Goal: Task Accomplishment & Management: Use online tool/utility

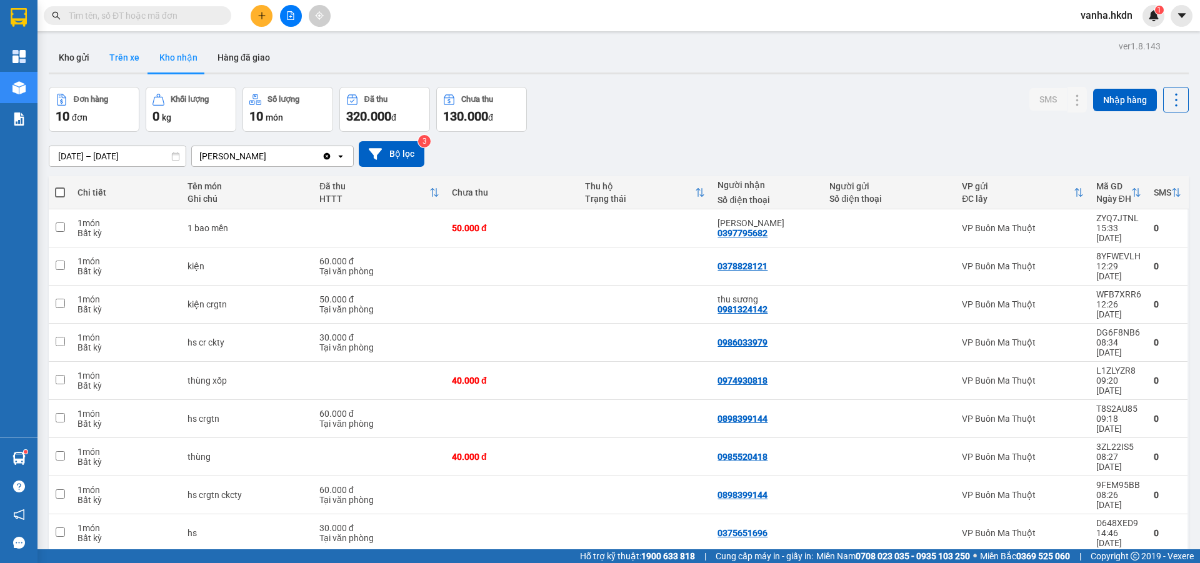
click at [128, 52] on button "Trên xe" at bounding box center [124, 57] width 50 height 30
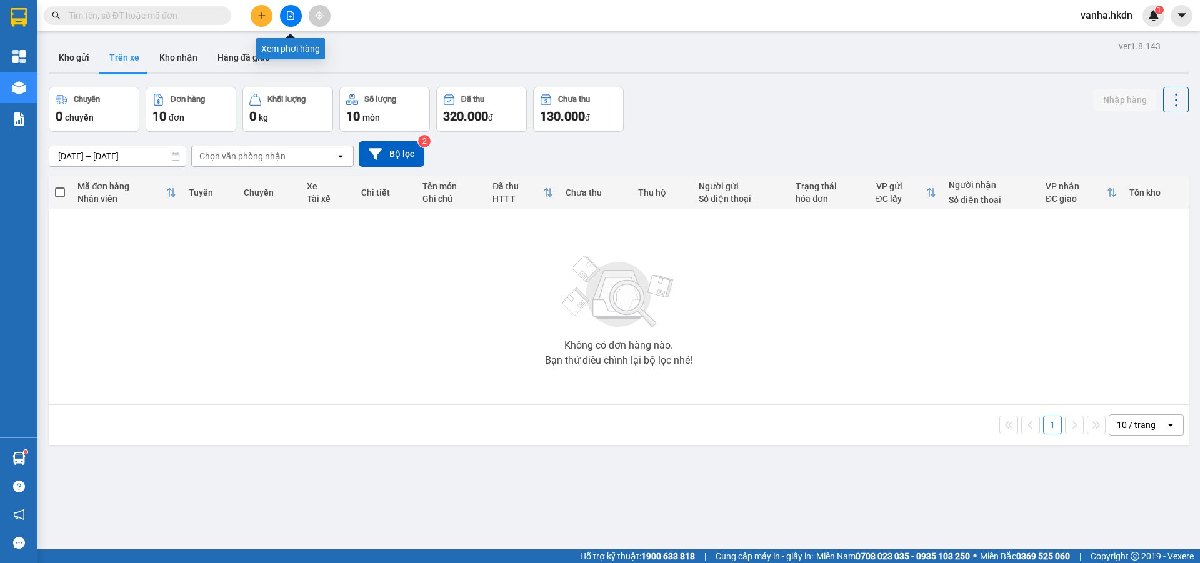
click at [290, 16] on icon "file-add" at bounding box center [290, 15] width 9 height 9
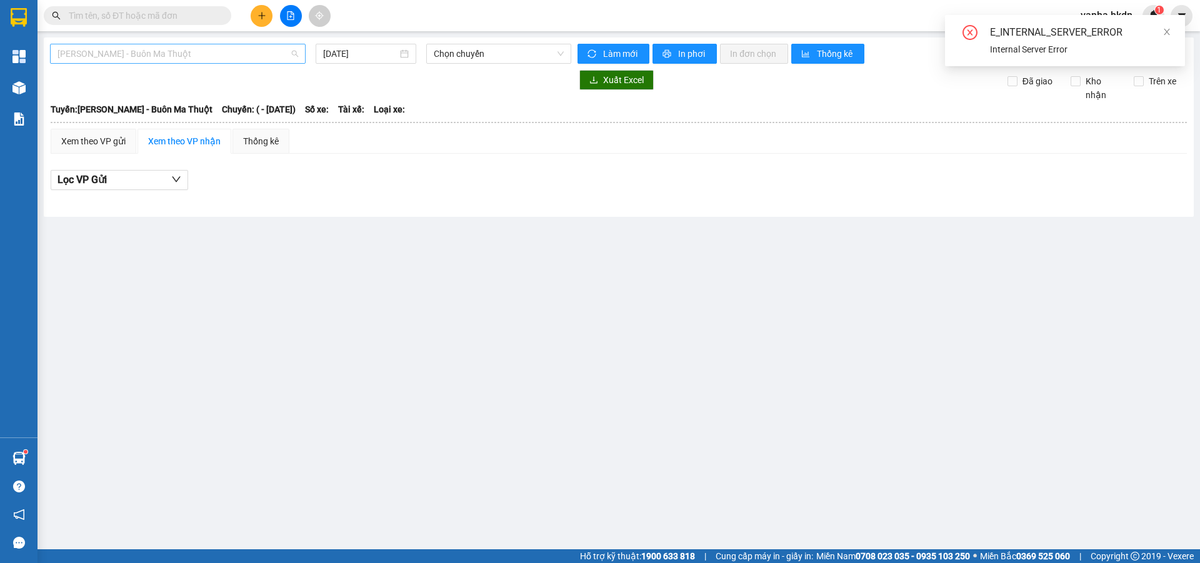
click at [242, 56] on span "[PERSON_NAME] - Buôn Ma Thuột" at bounding box center [177, 53] width 241 height 19
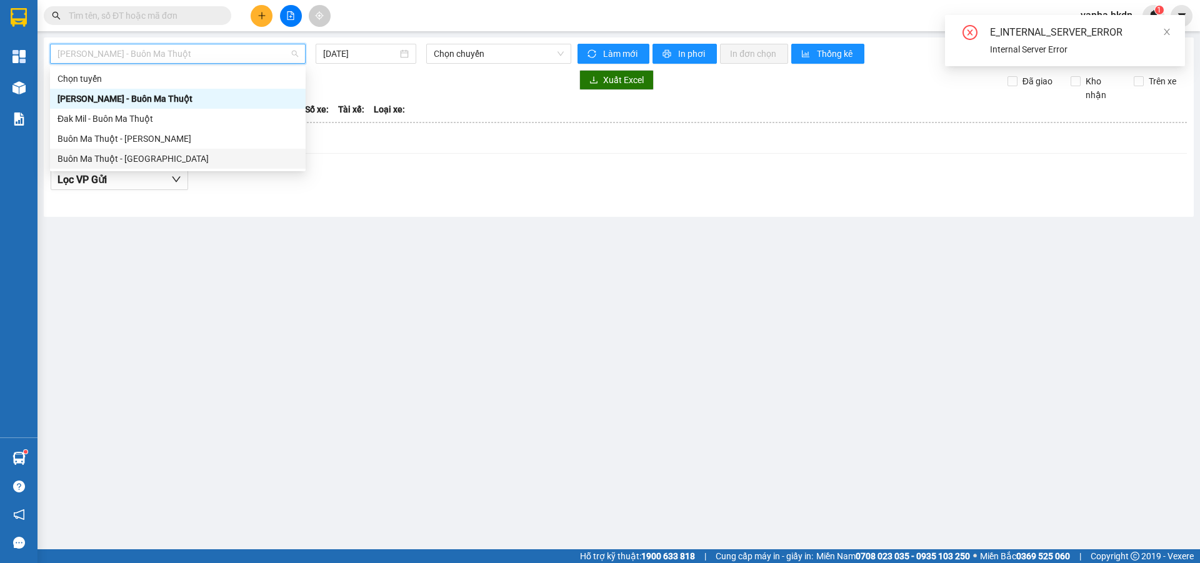
click at [186, 158] on div "Buôn Ma Thuột - [GEOGRAPHIC_DATA]" at bounding box center [177, 159] width 241 height 14
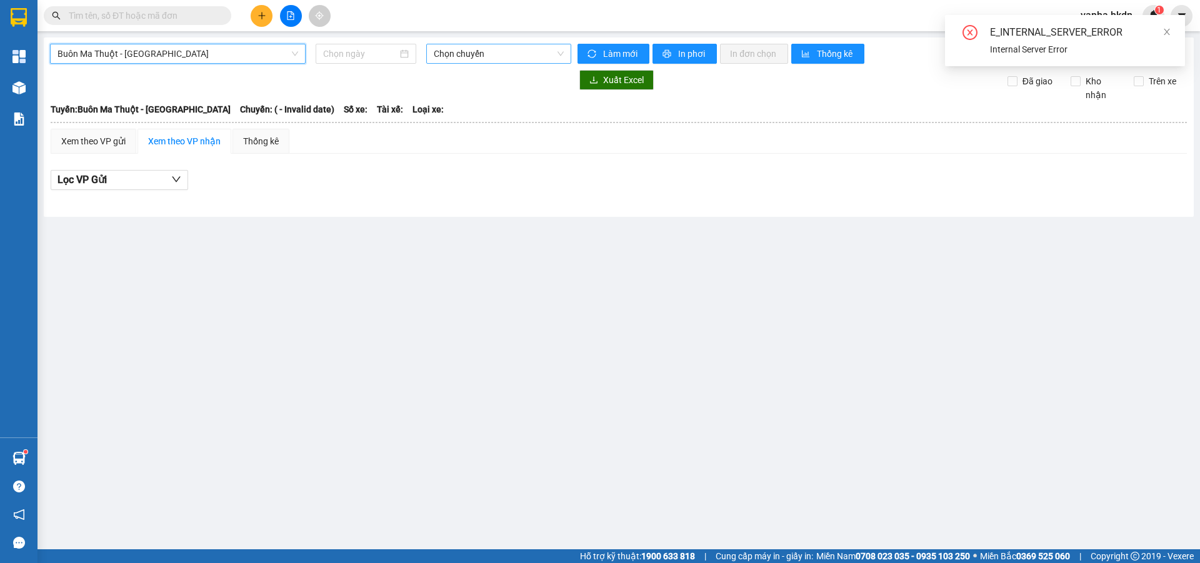
click at [494, 57] on span "Chọn chuyến" at bounding box center [499, 53] width 130 height 19
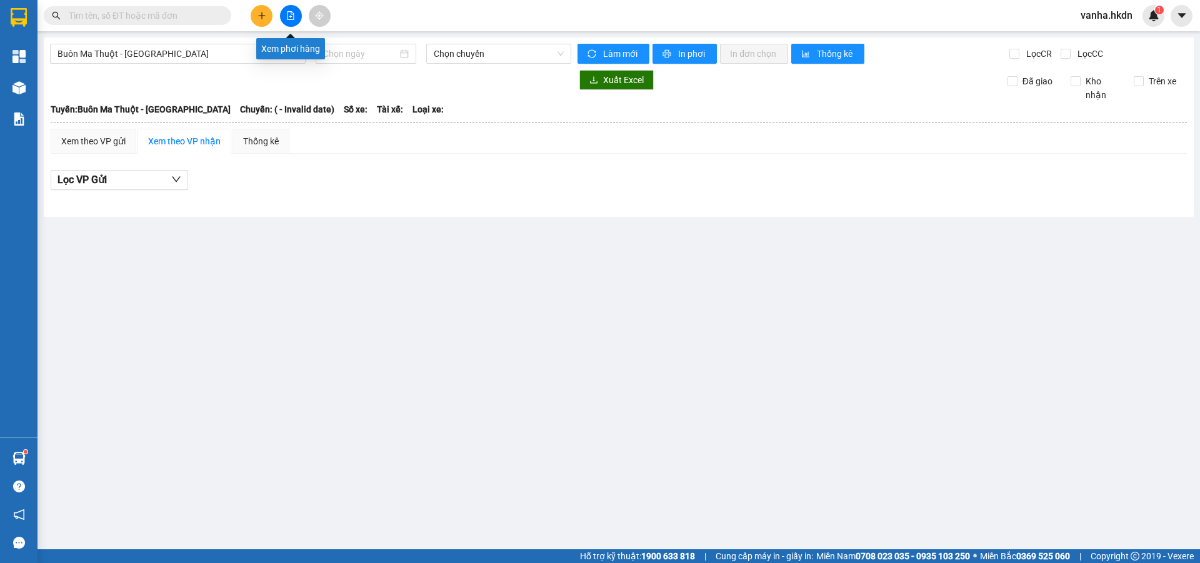
click at [290, 18] on icon "file-add" at bounding box center [290, 15] width 9 height 9
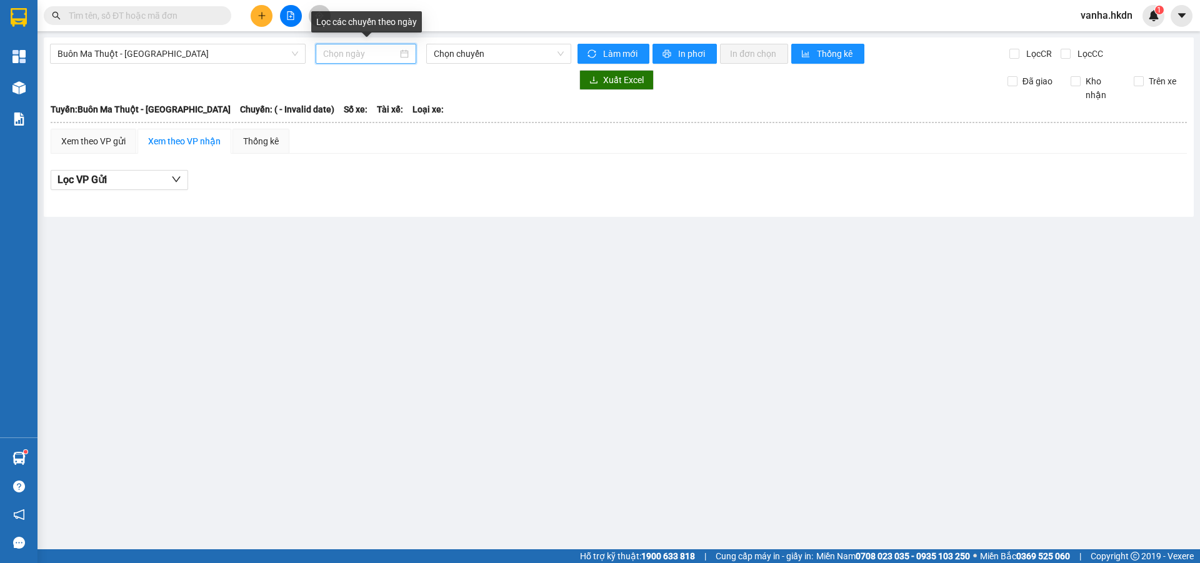
click at [381, 54] on input at bounding box center [360, 54] width 74 height 14
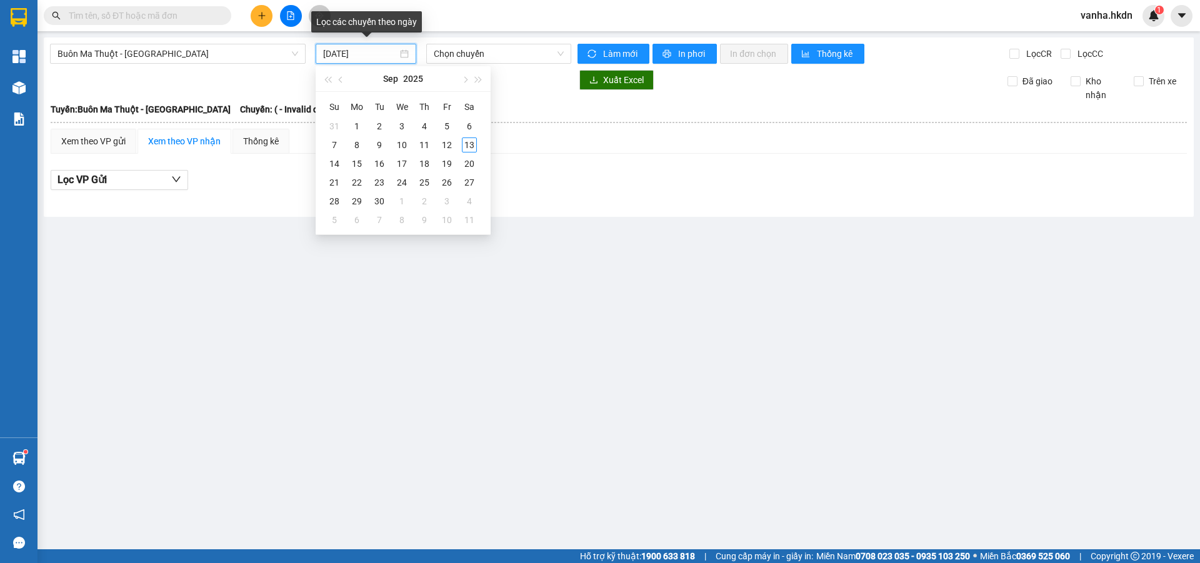
type input "[DATE]"
click at [473, 144] on div "13" at bounding box center [469, 144] width 15 height 15
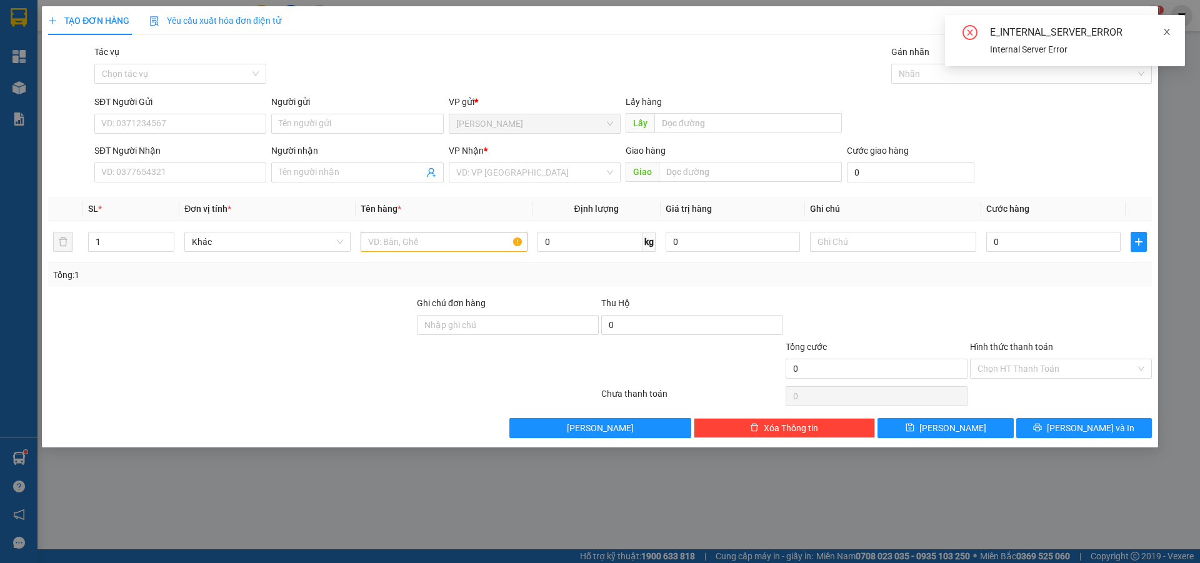
click at [1170, 30] on icon "close" at bounding box center [1166, 31] width 9 height 9
click at [1143, 22] on icon "close" at bounding box center [1140, 23] width 10 height 10
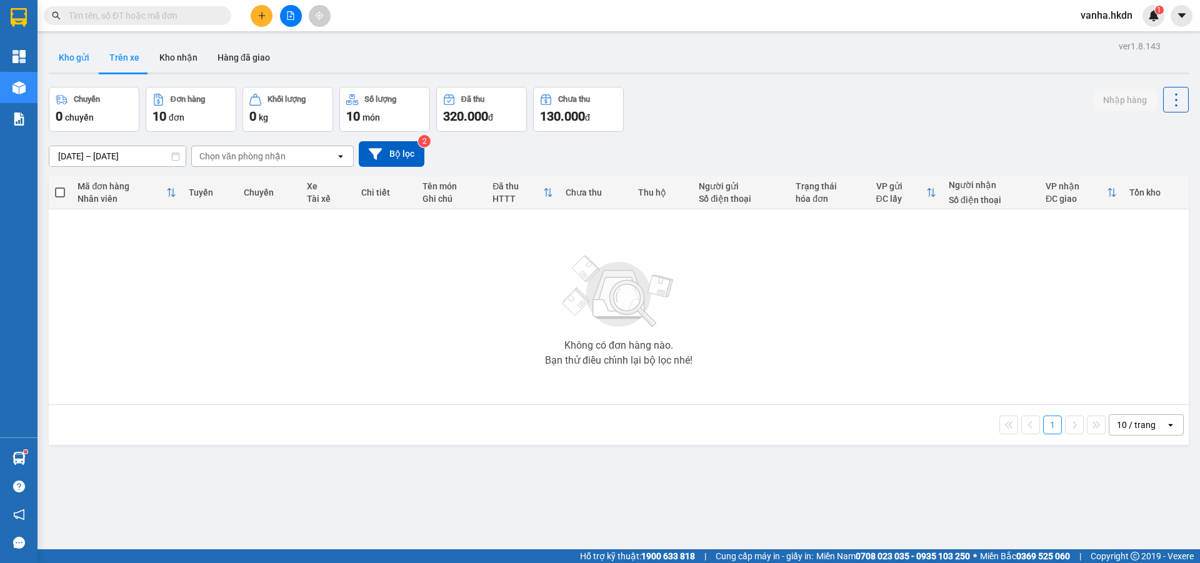
click at [78, 56] on button "Kho gửi" at bounding box center [74, 57] width 51 height 30
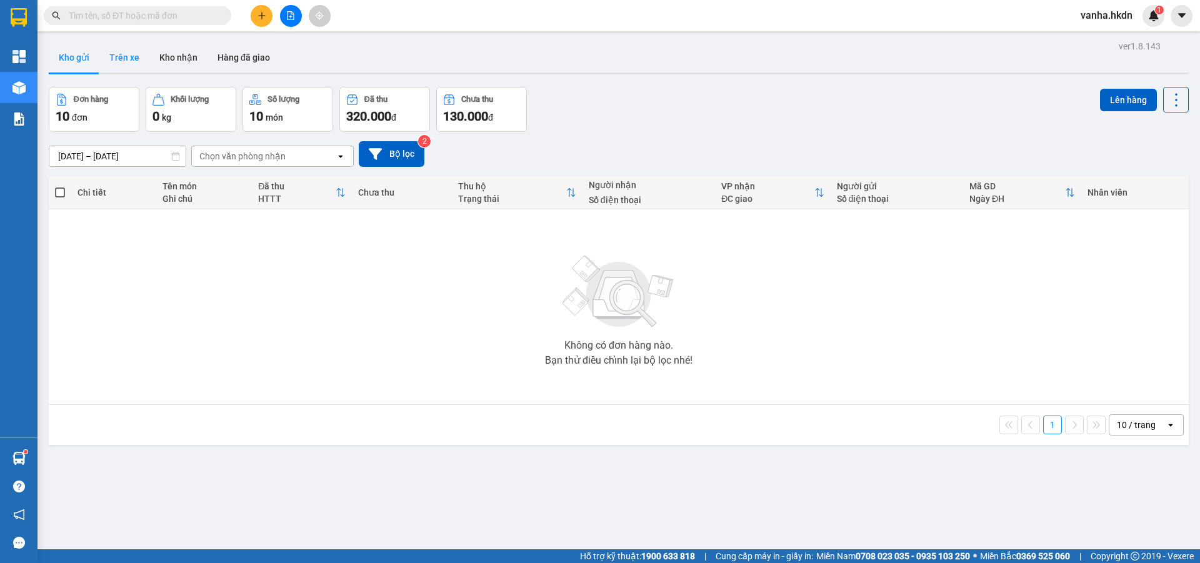
click at [135, 58] on button "Trên xe" at bounding box center [124, 57] width 50 height 30
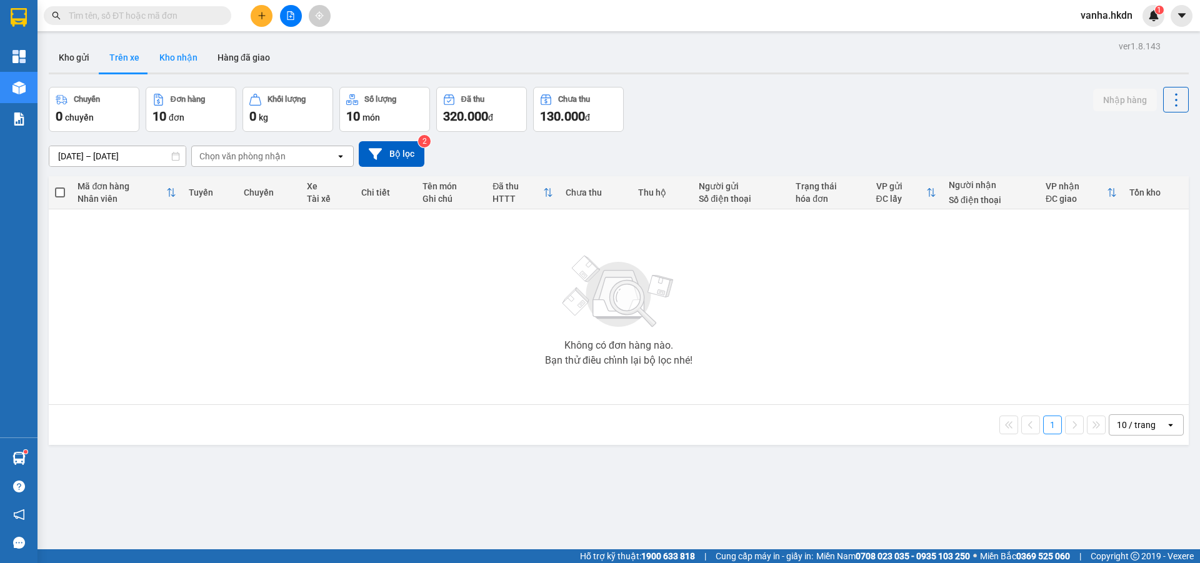
click at [177, 57] on button "Kho nhận" at bounding box center [178, 57] width 58 height 30
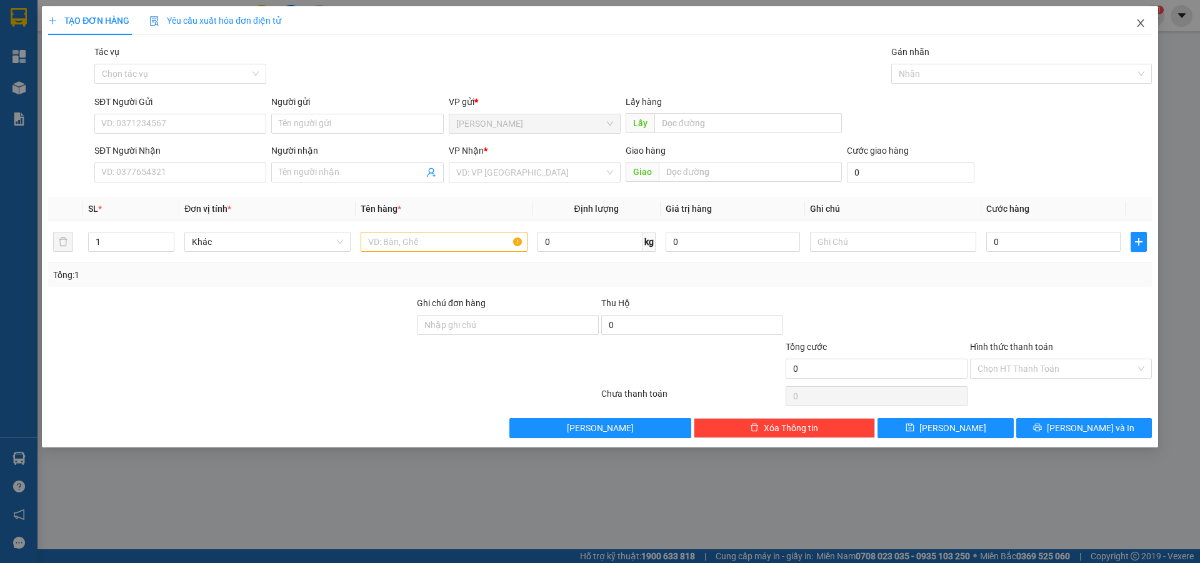
click at [1144, 22] on icon "close" at bounding box center [1140, 23] width 10 height 10
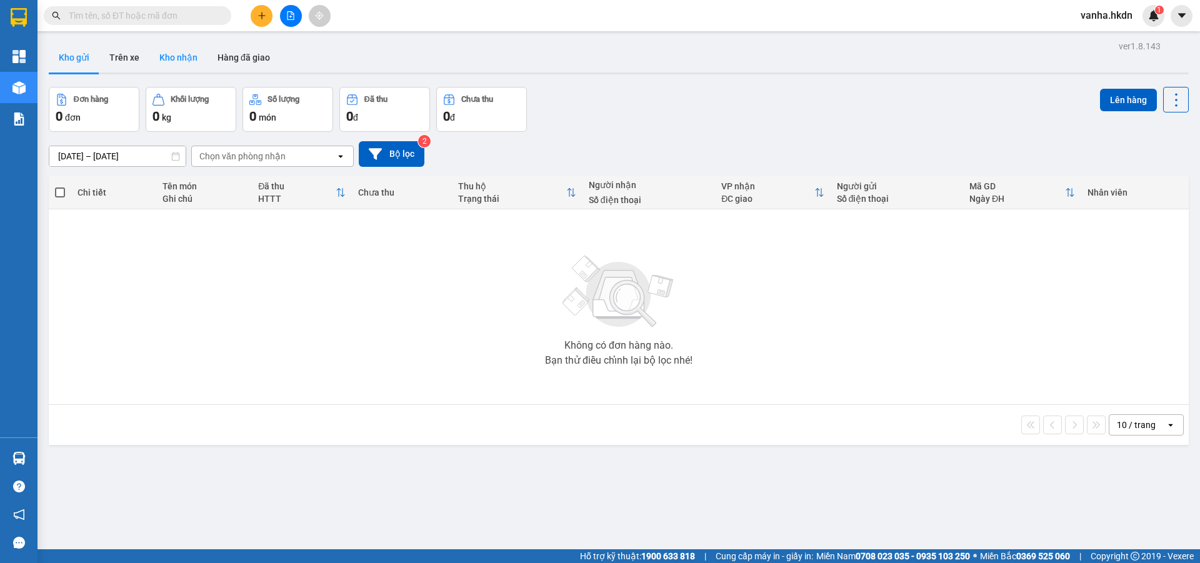
click at [163, 62] on button "Kho nhận" at bounding box center [178, 57] width 58 height 30
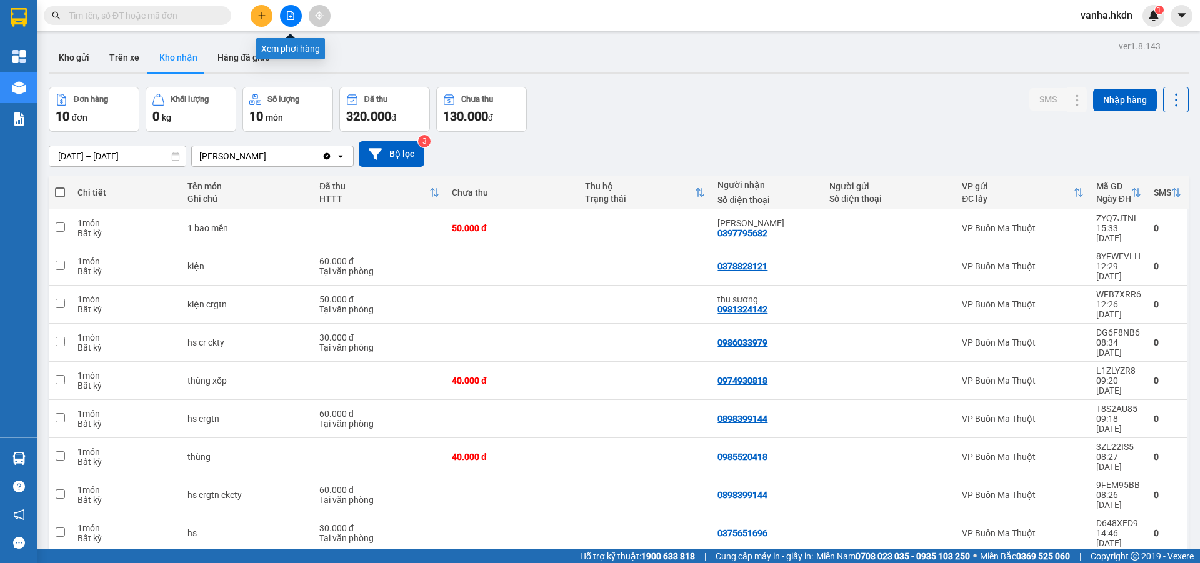
click at [286, 18] on icon "file-add" at bounding box center [290, 15] width 9 height 9
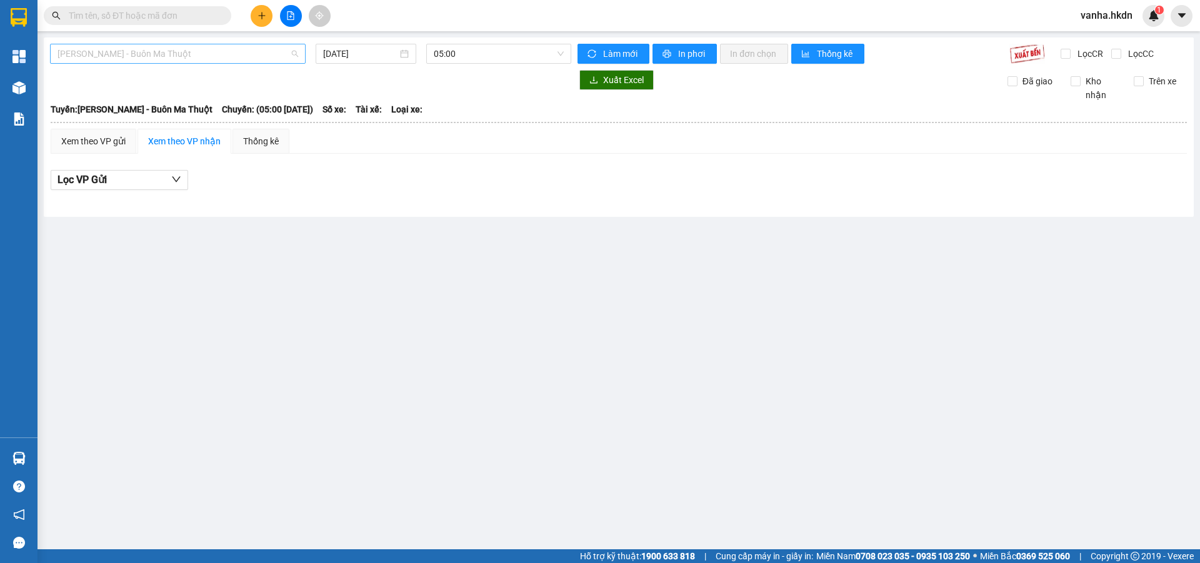
click at [227, 53] on span "[PERSON_NAME] - Buôn Ma Thuột" at bounding box center [177, 53] width 241 height 19
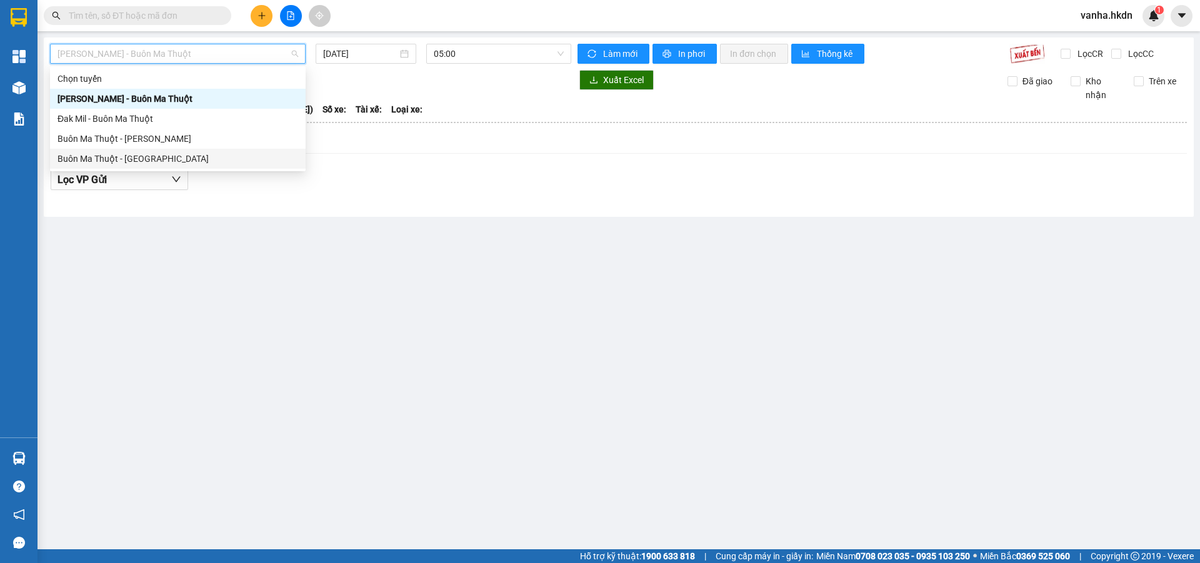
click at [139, 161] on div "Buôn Ma Thuột - [GEOGRAPHIC_DATA]" at bounding box center [177, 159] width 241 height 14
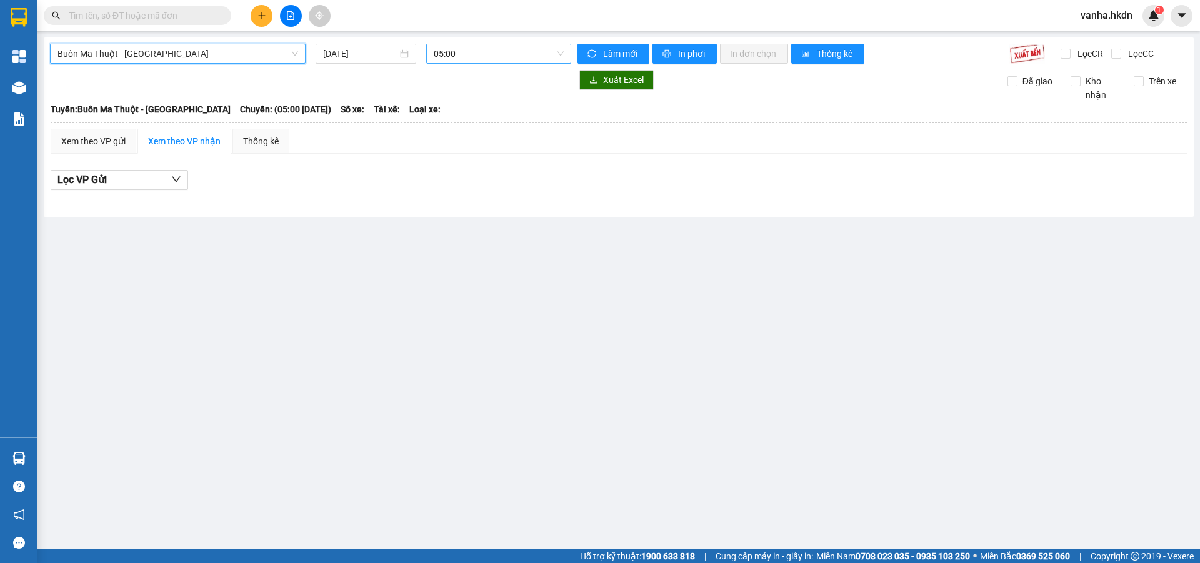
click at [506, 56] on span "05:00" at bounding box center [499, 53] width 130 height 19
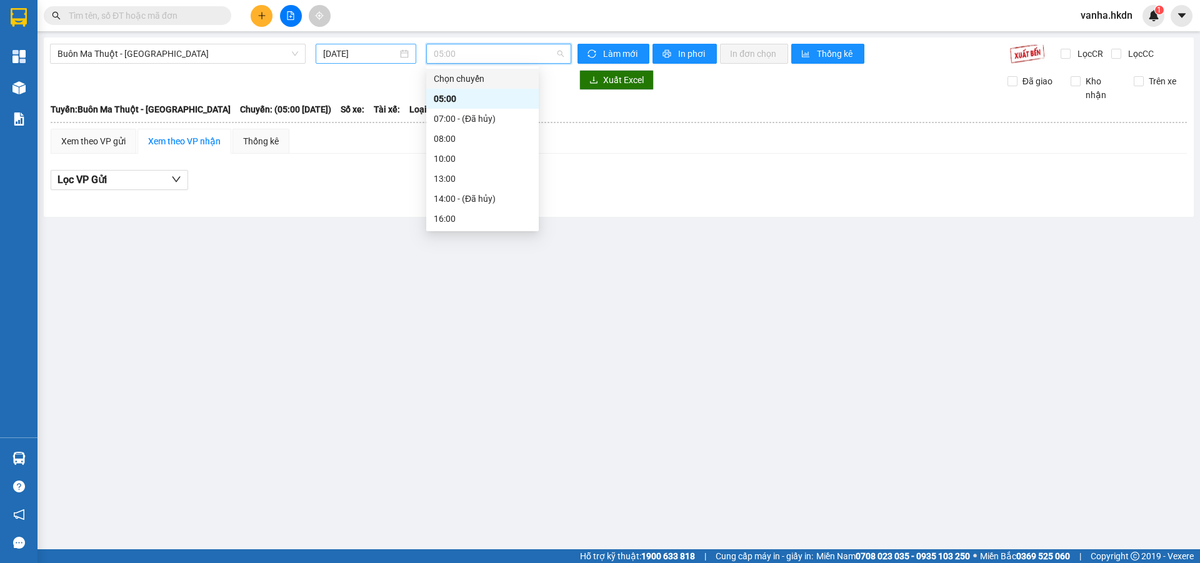
click at [383, 56] on input "[DATE]" at bounding box center [360, 54] width 74 height 14
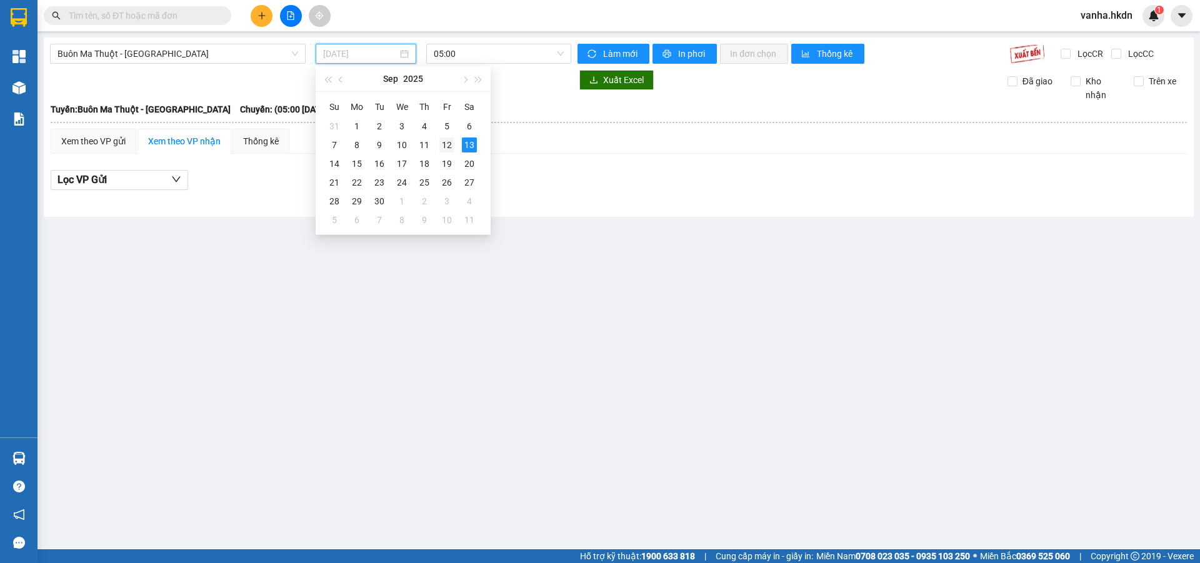
click at [449, 144] on div "12" at bounding box center [446, 144] width 15 height 15
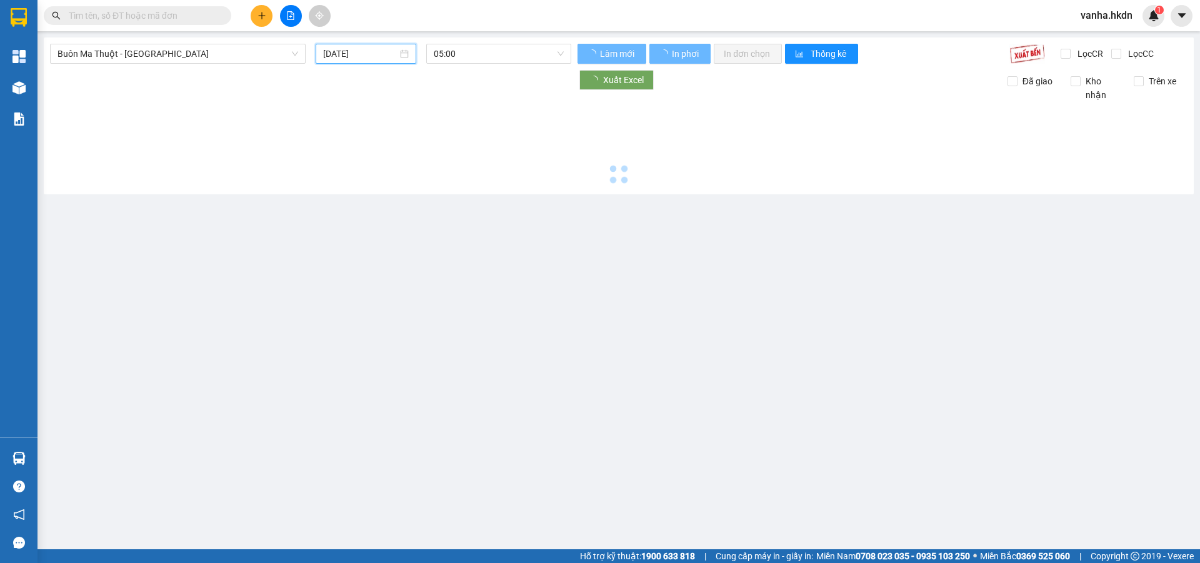
type input "[DATE]"
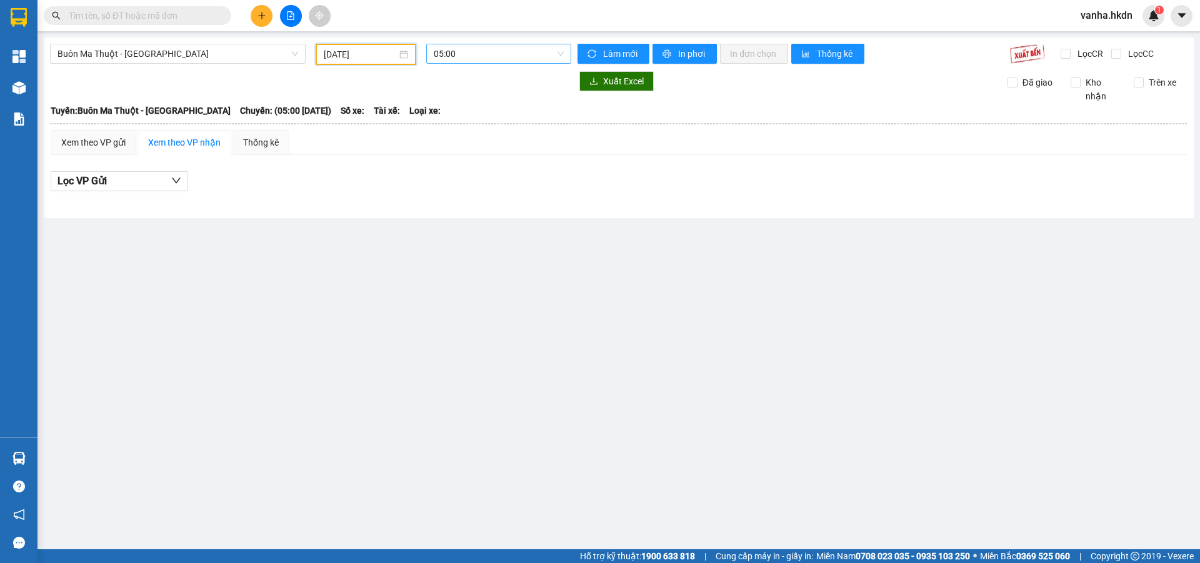
click at [505, 59] on span "05:00" at bounding box center [499, 53] width 130 height 19
click at [457, 216] on div "18:05 (TC)" at bounding box center [482, 219] width 97 height 14
click at [510, 53] on span "18:05 (TC)" at bounding box center [499, 53] width 130 height 19
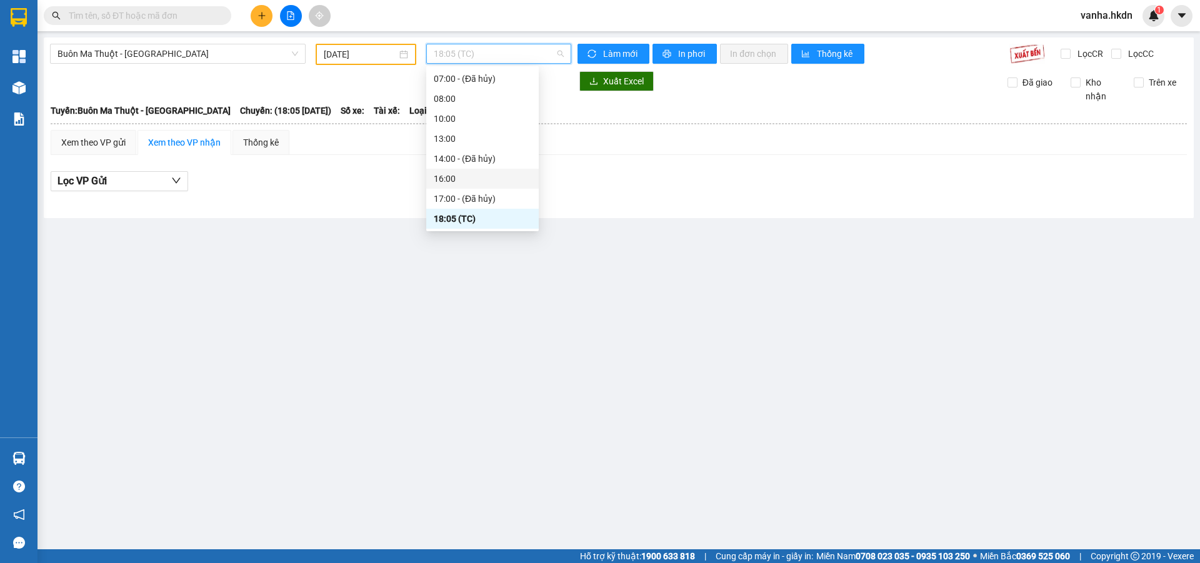
click at [446, 181] on div "16:00" at bounding box center [482, 179] width 97 height 14
